Goal: Transaction & Acquisition: Purchase product/service

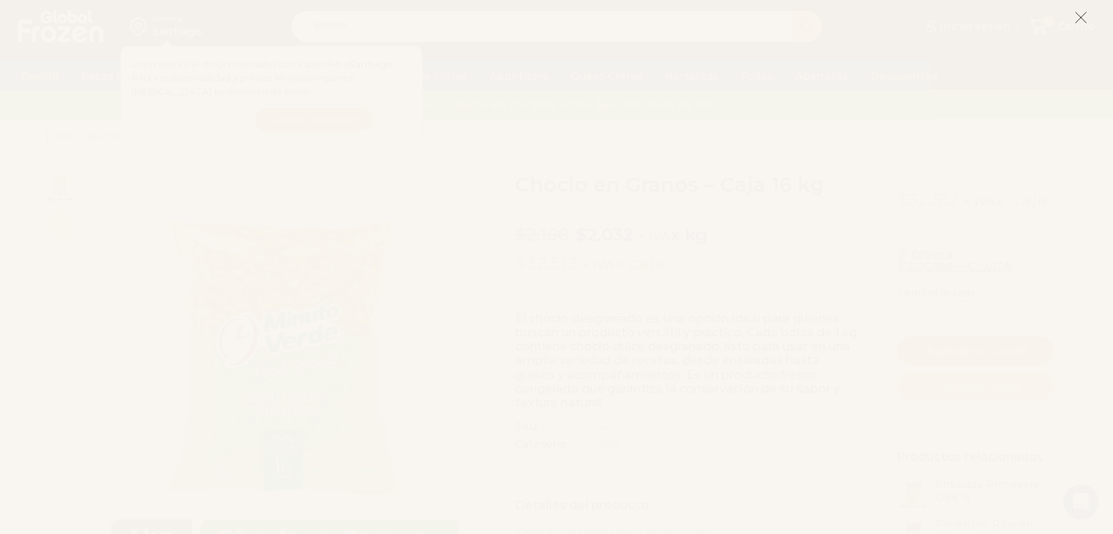
click at [1080, 21] on icon at bounding box center [1081, 17] width 13 height 13
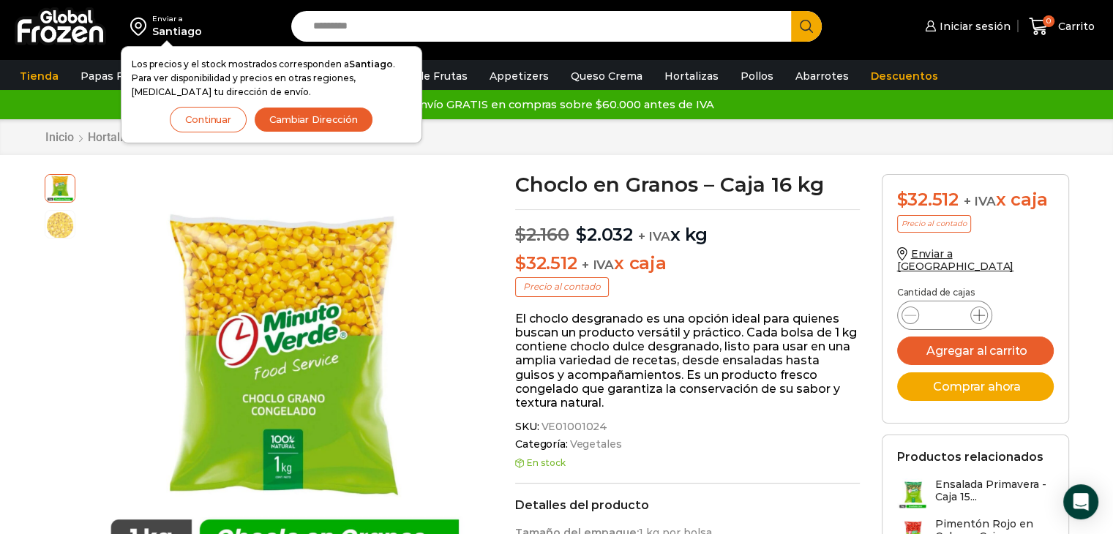
click at [981, 310] on icon at bounding box center [980, 316] width 12 height 12
click at [982, 310] on icon at bounding box center [980, 316] width 12 height 12
click at [986, 307] on span at bounding box center [980, 316] width 18 height 18
type input "*"
click at [973, 337] on button "Agregar al carrito" at bounding box center [975, 351] width 157 height 29
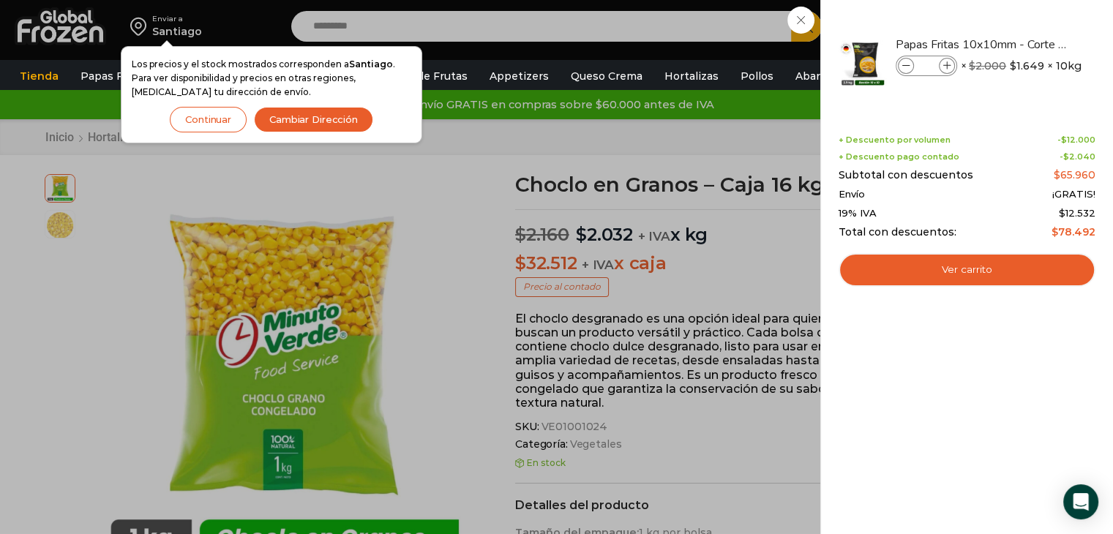
click at [1026, 44] on div "4 [GEOGRAPHIC_DATA] 4 4 Shopping Cart" at bounding box center [1062, 27] width 73 height 34
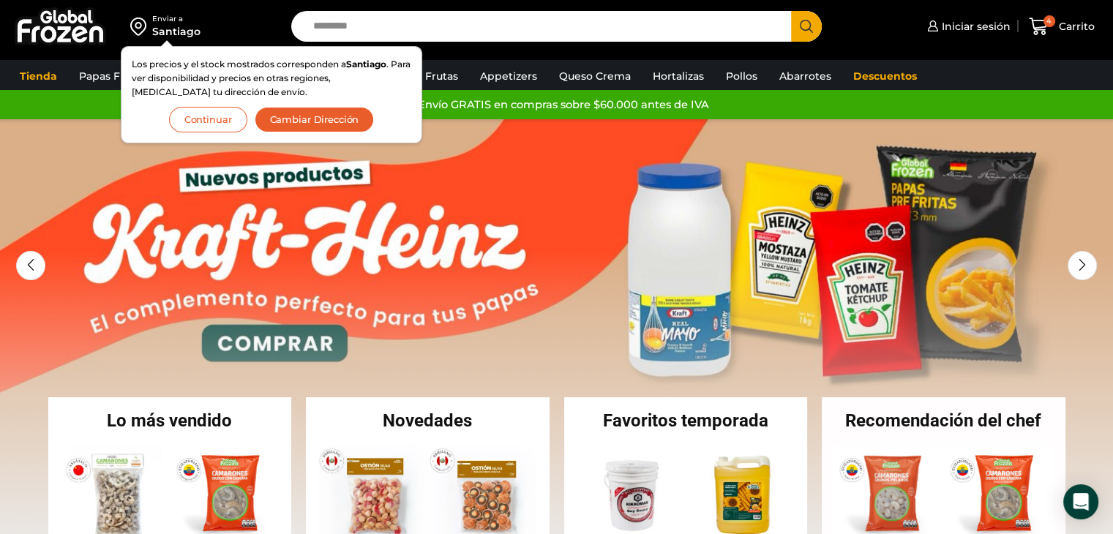
click at [231, 119] on button "Continuar" at bounding box center [208, 120] width 78 height 26
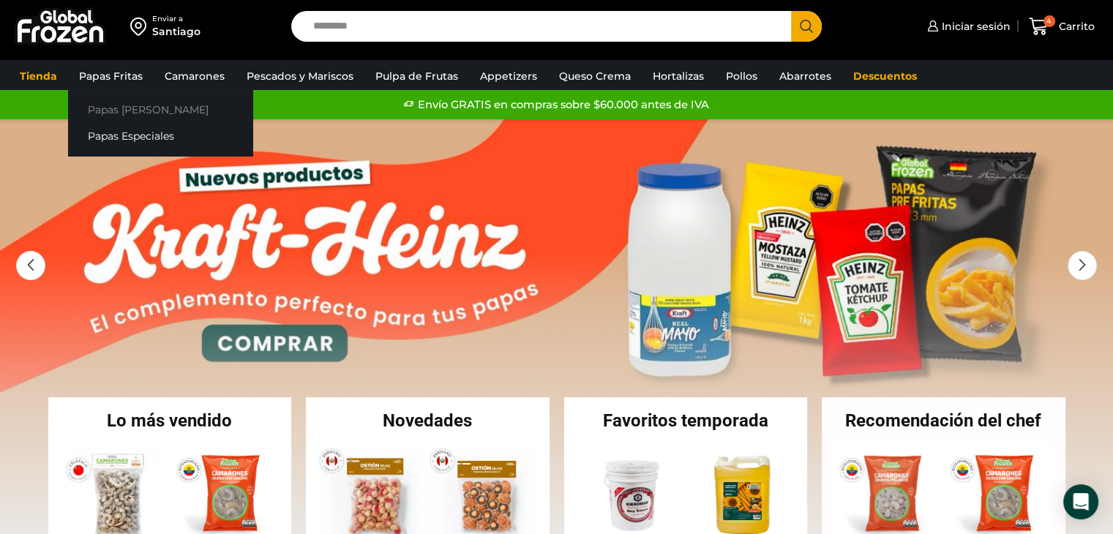
click at [138, 116] on link "Papas [PERSON_NAME]" at bounding box center [160, 109] width 184 height 27
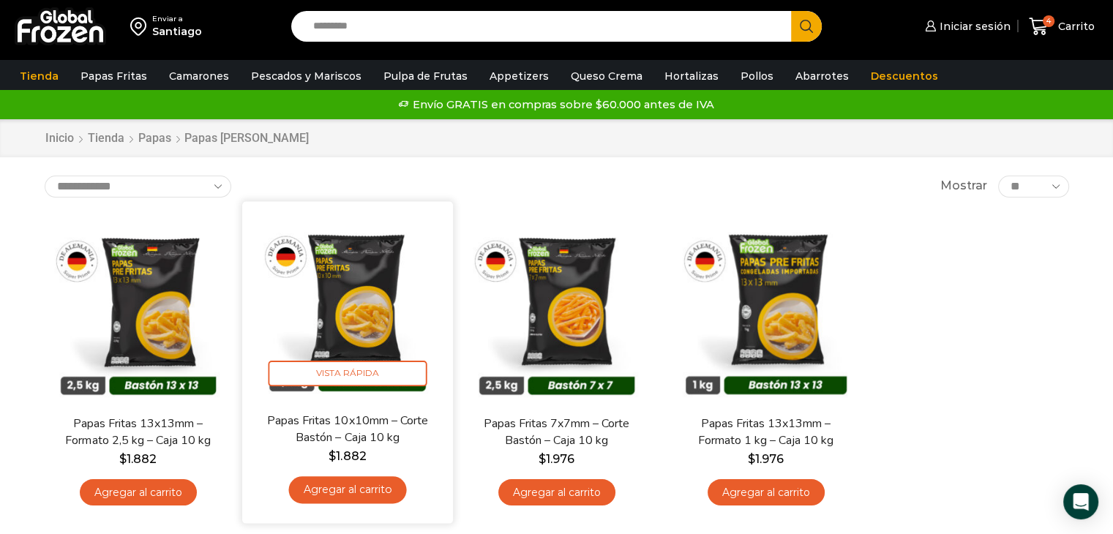
click at [353, 488] on link "Agregar al carrito" at bounding box center [347, 490] width 118 height 27
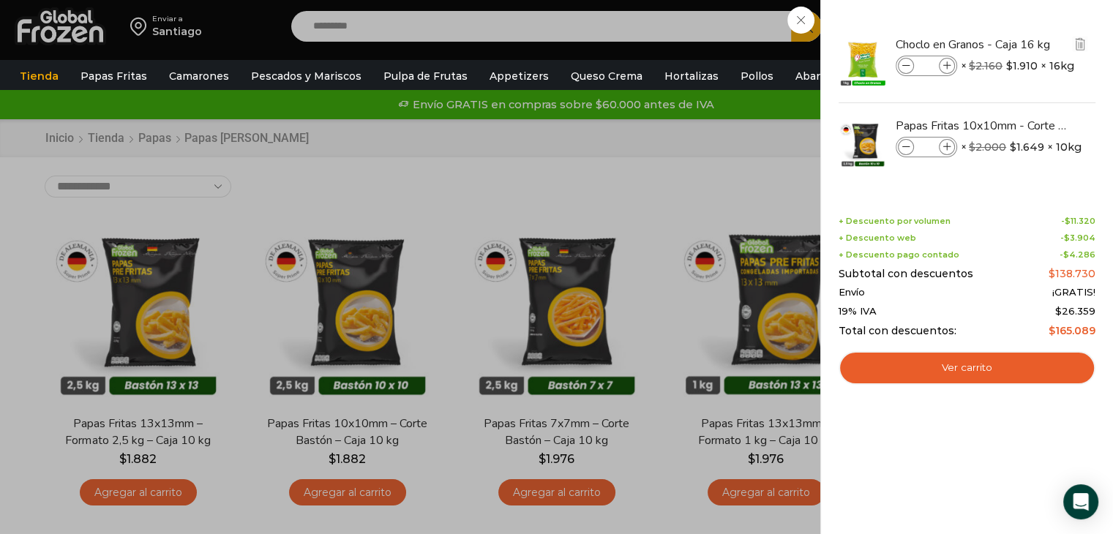
click at [905, 64] on icon at bounding box center [907, 66] width 8 height 8
type input "*"
click at [905, 64] on icon at bounding box center [907, 66] width 8 height 8
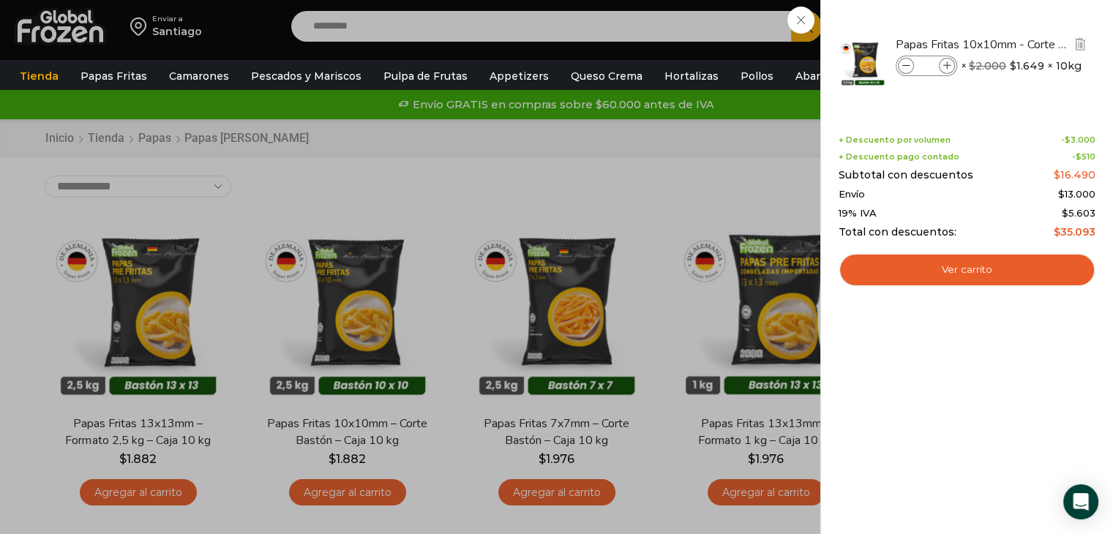
click at [948, 67] on icon at bounding box center [948, 66] width 8 height 8
type input "*"
click at [1026, 44] on div "4 Carrito 4 4 Shopping Cart *" at bounding box center [1062, 27] width 73 height 34
